Goal: Information Seeking & Learning: Learn about a topic

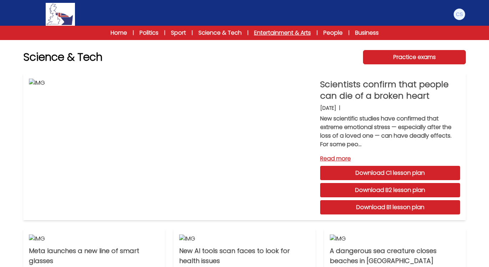
click at [273, 32] on link "Entertainment & Arts" at bounding box center [282, 33] width 57 height 9
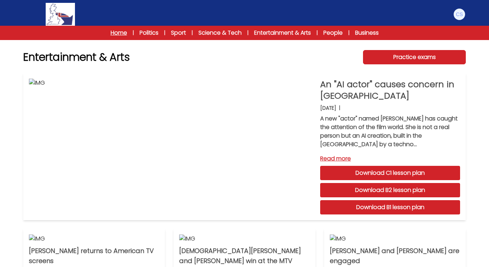
click at [111, 30] on link "Home" at bounding box center [119, 33] width 16 height 9
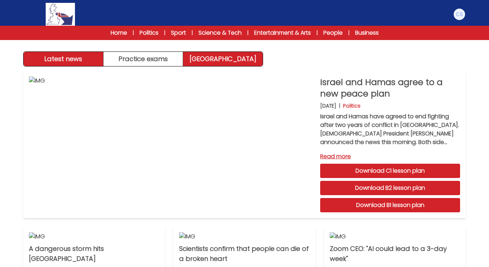
click at [221, 56] on link "Exam Centre" at bounding box center [223, 59] width 80 height 14
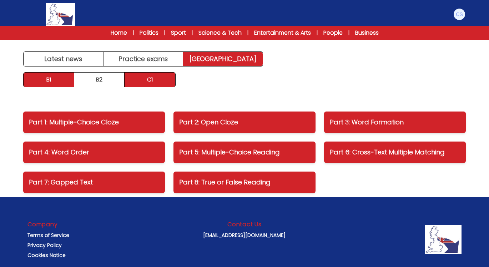
click at [50, 83] on link "B1" at bounding box center [49, 79] width 51 height 14
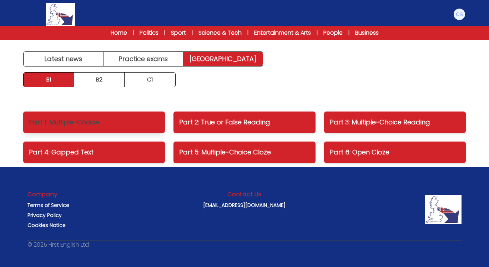
click at [69, 125] on p "Part 1: Multiple-Choice" at bounding box center [94, 122] width 130 height 10
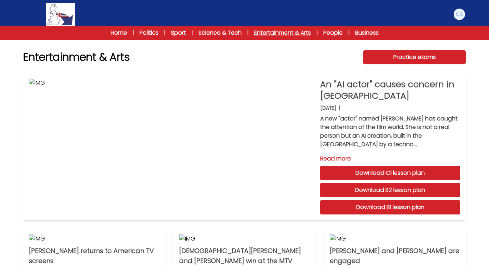
click at [278, 34] on link "Entertainment & Arts" at bounding box center [282, 33] width 57 height 9
click at [217, 34] on link "Science & Tech" at bounding box center [219, 33] width 43 height 9
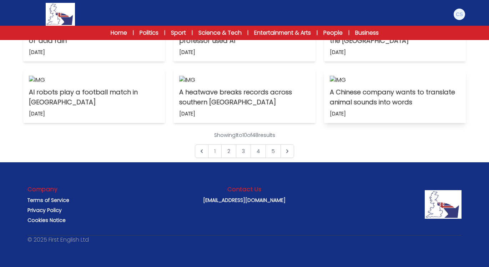
scroll to position [570, 0]
click at [214, 33] on link "Science & Tech" at bounding box center [219, 33] width 43 height 9
click at [329, 31] on link "People" at bounding box center [332, 33] width 19 height 9
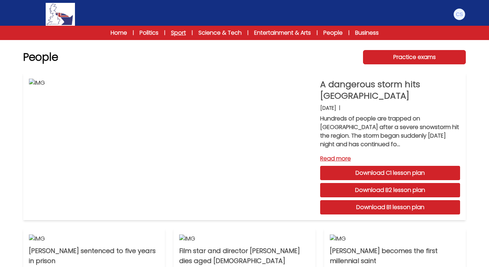
click at [176, 34] on link "Sport" at bounding box center [178, 33] width 15 height 9
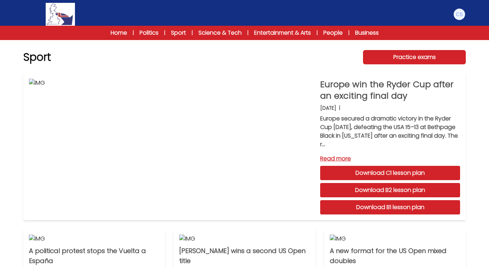
click at [104, 55] on div "Sport Practice exams" at bounding box center [244, 57] width 443 height 14
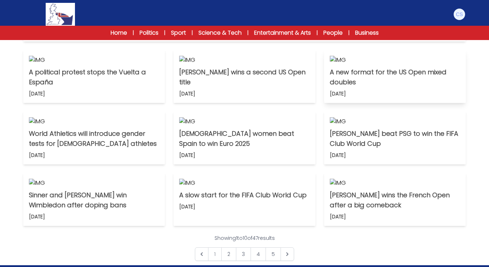
scroll to position [107, 0]
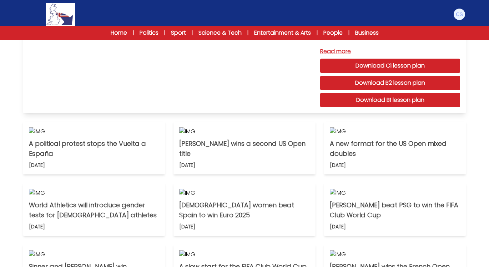
click at [228, 107] on img at bounding box center [172, 39] width 286 height 136
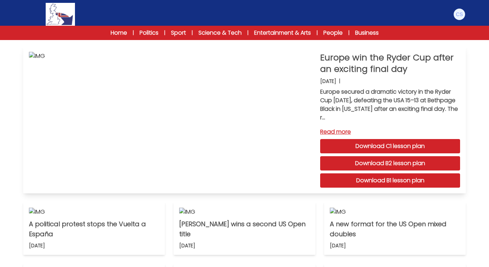
scroll to position [0, 0]
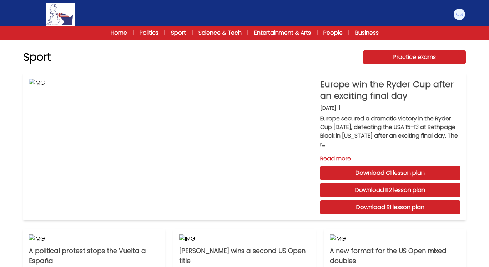
click at [144, 34] on link "Politics" at bounding box center [149, 33] width 19 height 9
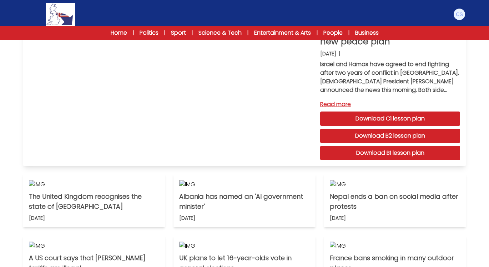
scroll to position [36, 0]
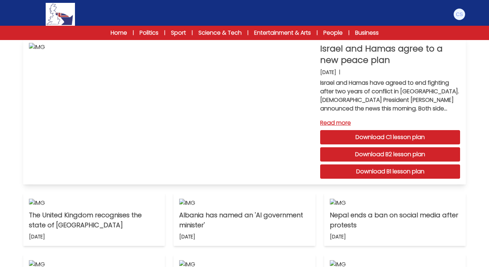
click at [202, 106] on img at bounding box center [172, 111] width 286 height 136
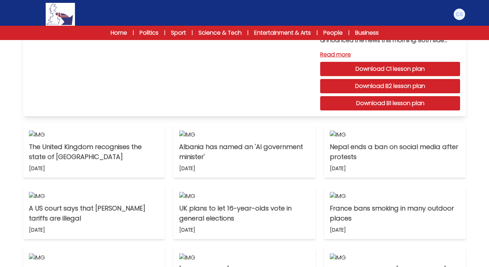
scroll to position [0, 0]
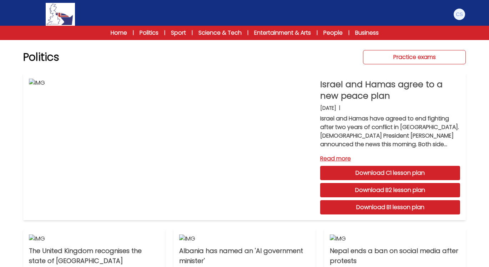
click at [393, 53] on link "Practice exams" at bounding box center [414, 57] width 103 height 14
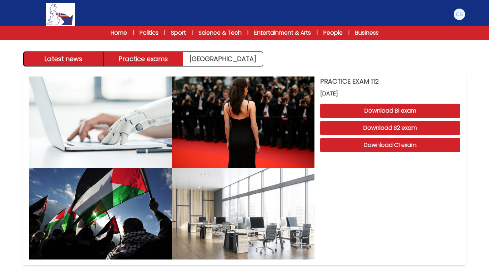
click at [62, 59] on button "Latest news" at bounding box center [64, 59] width 80 height 14
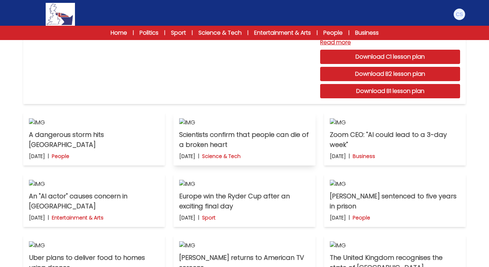
scroll to position [107, 0]
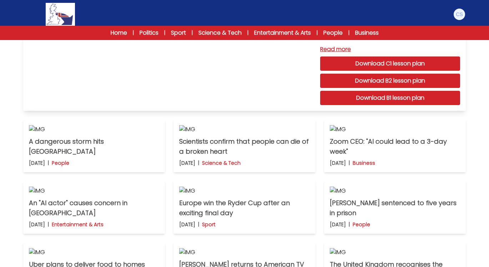
click at [184, 105] on img at bounding box center [172, 37] width 286 height 136
click at [334, 46] on link "Read more" at bounding box center [390, 49] width 140 height 9
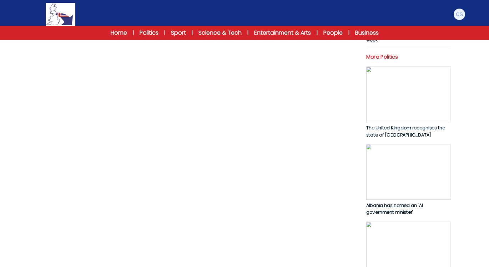
scroll to position [250, 0]
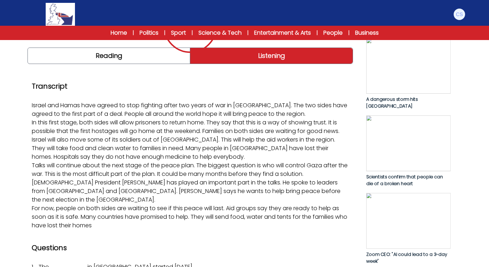
scroll to position [107, 0]
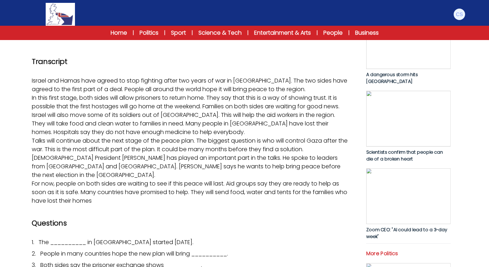
click at [191, 19] on icon "Play/Pause" at bounding box center [190, 1] width 34 height 34
click at [203, 19] on icon "Play/Pause" at bounding box center [190, 1] width 34 height 34
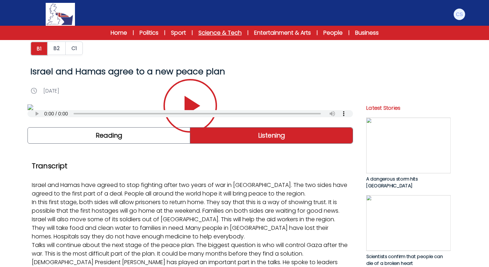
scroll to position [0, 0]
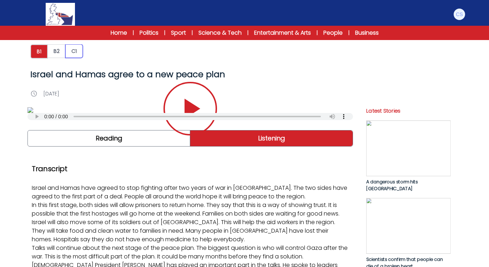
click at [76, 52] on button "C1" at bounding box center [73, 51] width 17 height 14
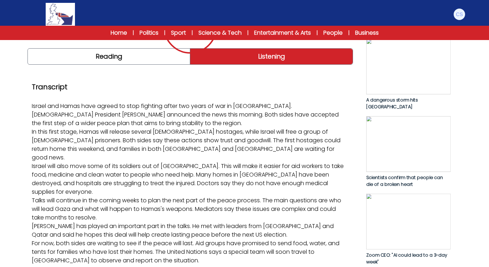
scroll to position [107, 0]
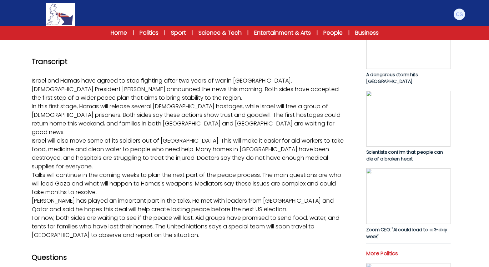
click at [191, 19] on icon "Play/Pause" at bounding box center [190, 1] width 34 height 34
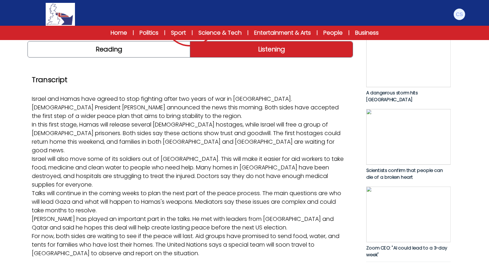
scroll to position [71, 0]
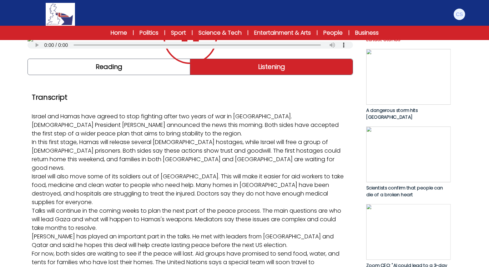
click at [180, 54] on icon "Play/Pause" at bounding box center [190, 37] width 34 height 34
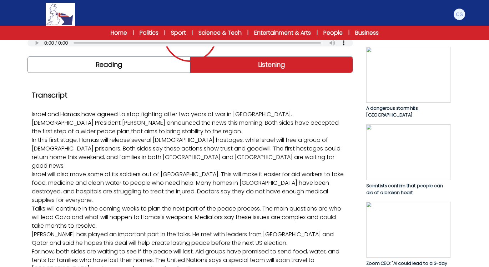
scroll to position [0, 0]
